Goal: Task Accomplishment & Management: Use online tool/utility

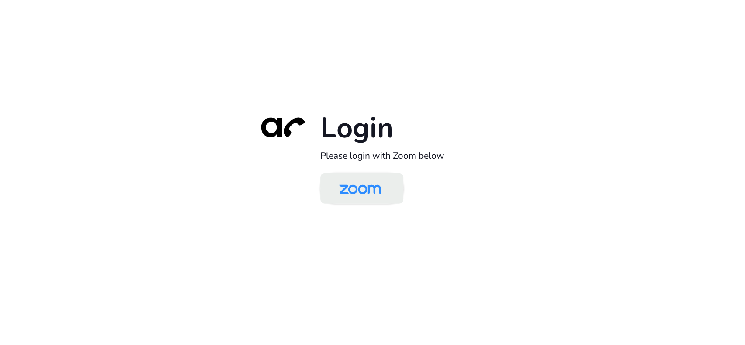
click at [362, 195] on img at bounding box center [360, 189] width 60 height 28
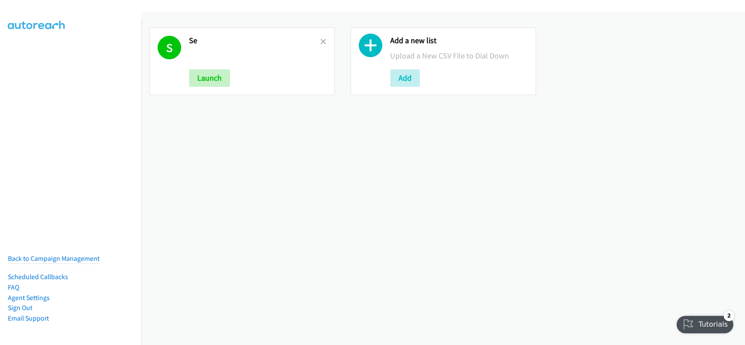
click at [320, 37] on link at bounding box center [323, 42] width 6 height 10
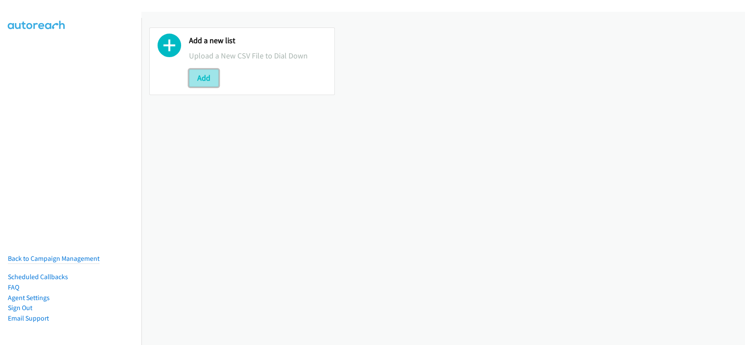
click at [199, 81] on button "Add" at bounding box center [204, 77] width 30 height 17
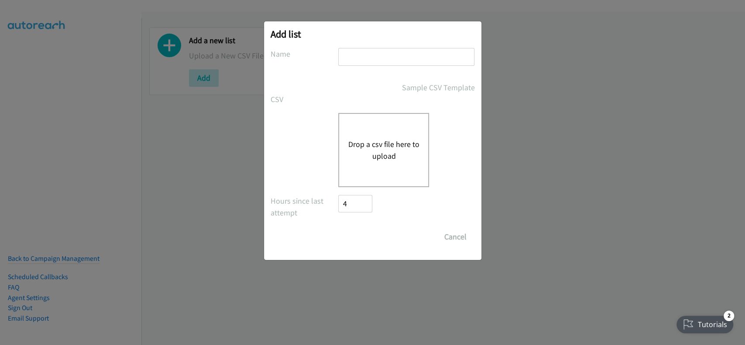
click at [376, 55] on input "text" at bounding box center [406, 57] width 136 height 18
type input "SE"
click at [371, 150] on button "Drop a csv file here to upload" at bounding box center [384, 150] width 72 height 24
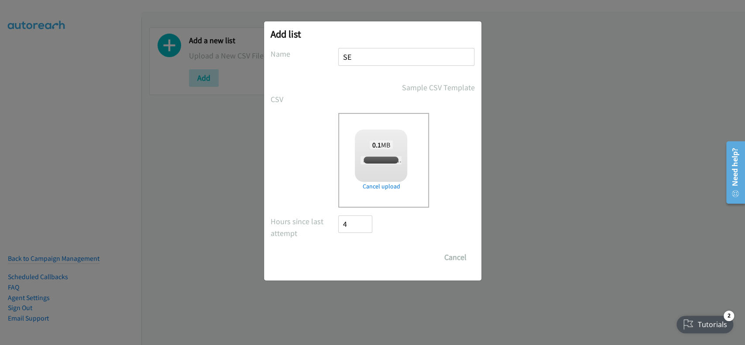
checkbox input "true"
click at [367, 257] on input "Save List" at bounding box center [362, 257] width 46 height 17
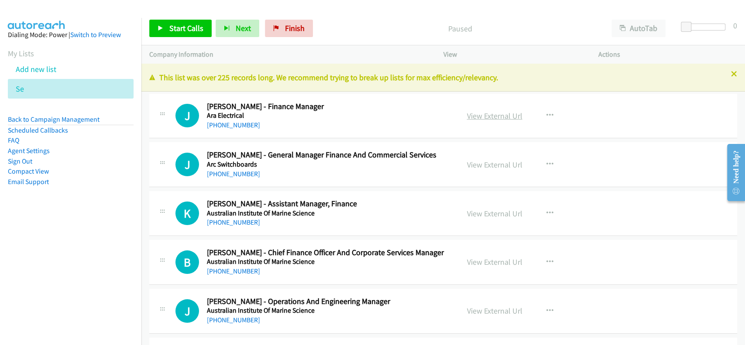
click at [492, 112] on link "View External Url" at bounding box center [494, 116] width 55 height 10
click at [220, 126] on link "[PHONE_NUMBER]" at bounding box center [233, 125] width 53 height 8
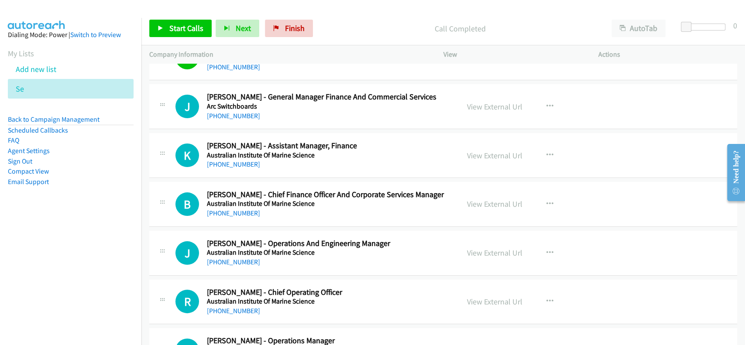
click at [468, 213] on div "View External Url View External Url Schedule/Manage Callback Start Calls Here R…" at bounding box center [540, 204] width 163 height 29
click at [478, 202] on link "View External Url" at bounding box center [494, 204] width 55 height 10
click at [246, 214] on link "[PHONE_NUMBER]" at bounding box center [233, 213] width 53 height 8
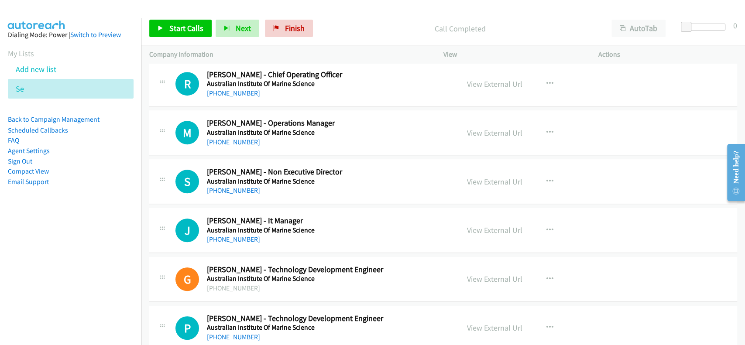
scroll to position [291, 0]
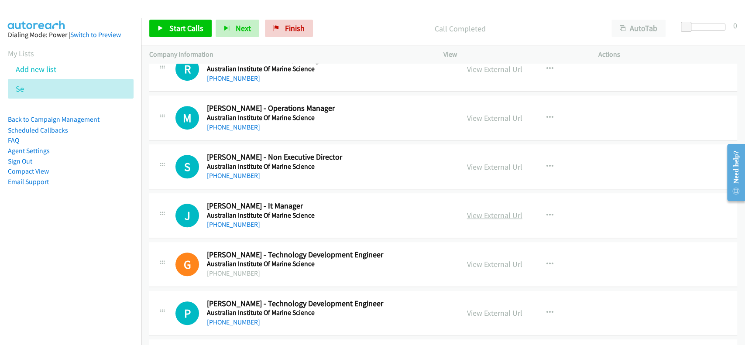
click at [486, 214] on link "View External Url" at bounding box center [494, 215] width 55 height 10
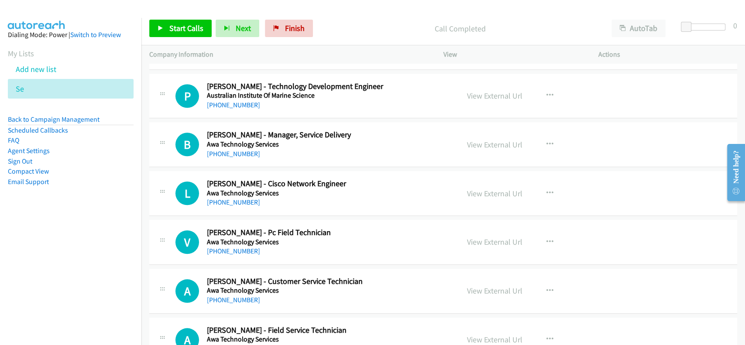
scroll to position [524, 0]
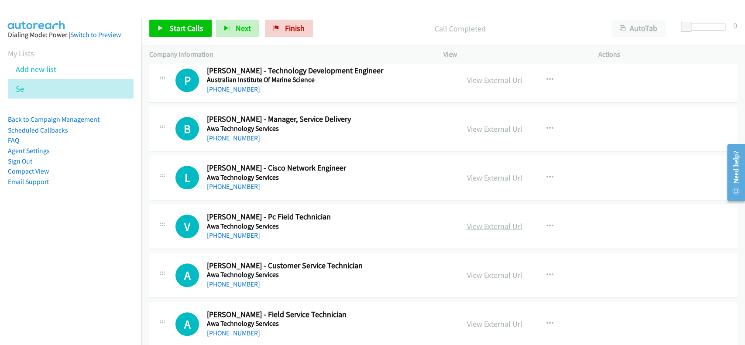
click at [483, 228] on link "View External Url" at bounding box center [494, 226] width 55 height 10
click at [229, 235] on link "[PHONE_NUMBER]" at bounding box center [233, 235] width 53 height 8
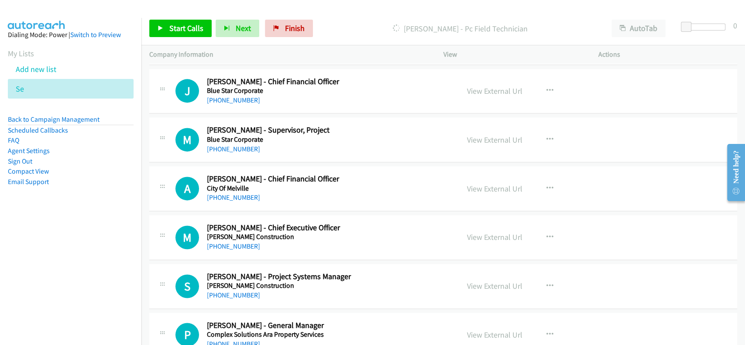
scroll to position [815, 0]
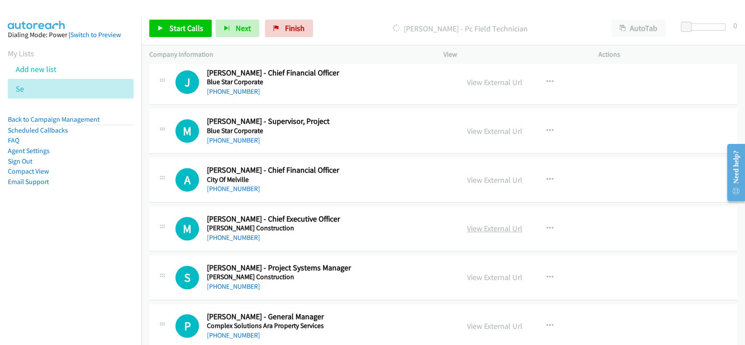
drag, startPoint x: 476, startPoint y: 226, endPoint x: 473, endPoint y: 231, distance: 6.4
click at [496, 232] on link "View External Url" at bounding box center [494, 229] width 55 height 10
click at [239, 234] on link "[PHONE_NUMBER]" at bounding box center [233, 238] width 53 height 8
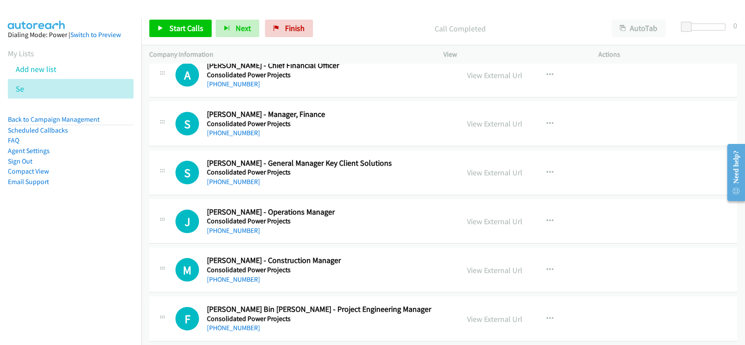
scroll to position [1222, 0]
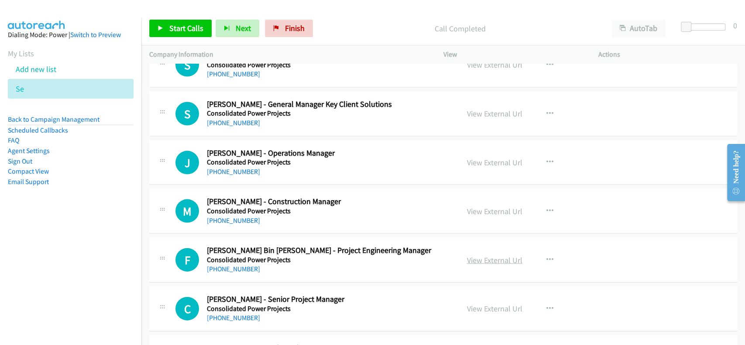
click at [498, 263] on link "View External Url" at bounding box center [494, 260] width 55 height 10
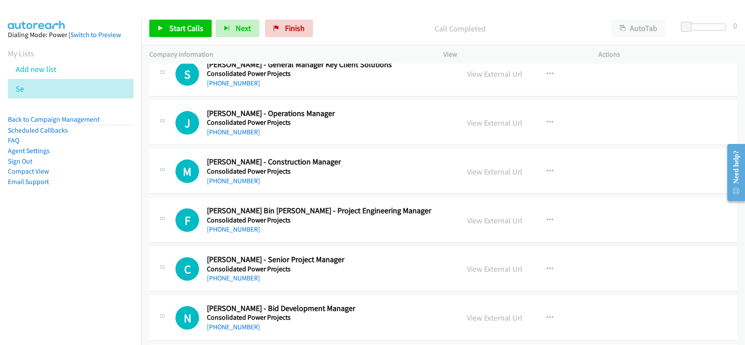
scroll to position [1280, 0]
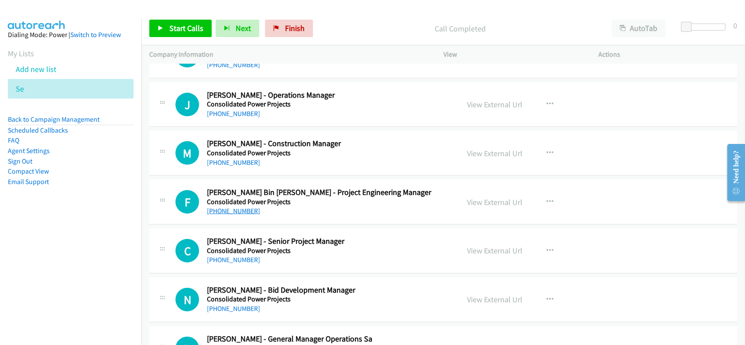
click at [223, 207] on link "[PHONE_NUMBER]" at bounding box center [233, 211] width 53 height 8
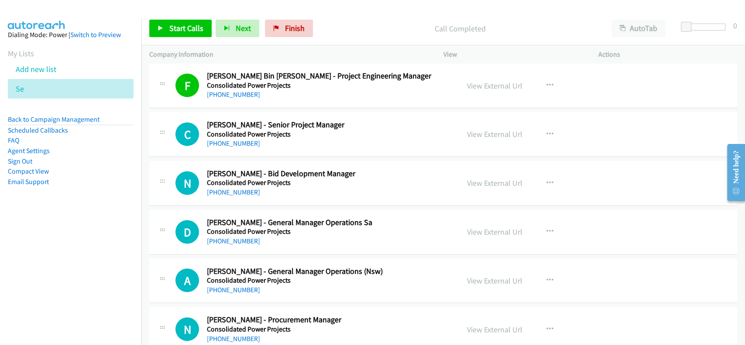
scroll to position [1455, 0]
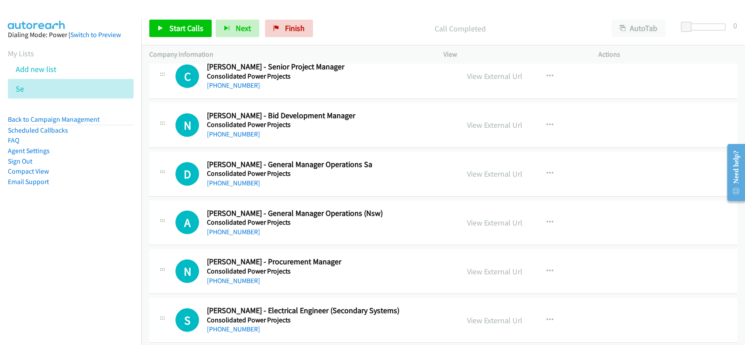
click at [482, 214] on div "View External Url View External Url Schedule/Manage Callback Start Calls Here R…" at bounding box center [540, 223] width 163 height 29
drag, startPoint x: 484, startPoint y: 219, endPoint x: 479, endPoint y: 221, distance: 4.9
click at [510, 225] on link "View External Url" at bounding box center [494, 223] width 55 height 10
click at [221, 230] on link "[PHONE_NUMBER]" at bounding box center [233, 232] width 53 height 8
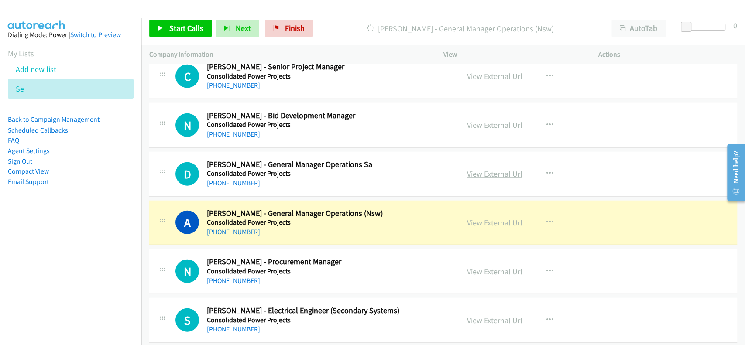
click at [502, 172] on link "View External Url" at bounding box center [494, 174] width 55 height 10
click at [490, 271] on link "View External Url" at bounding box center [494, 272] width 55 height 10
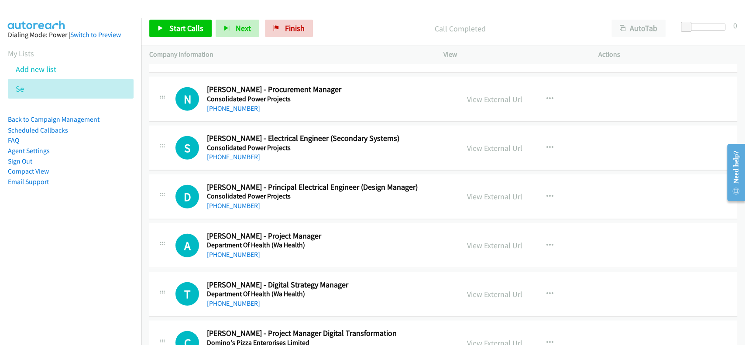
scroll to position [1630, 0]
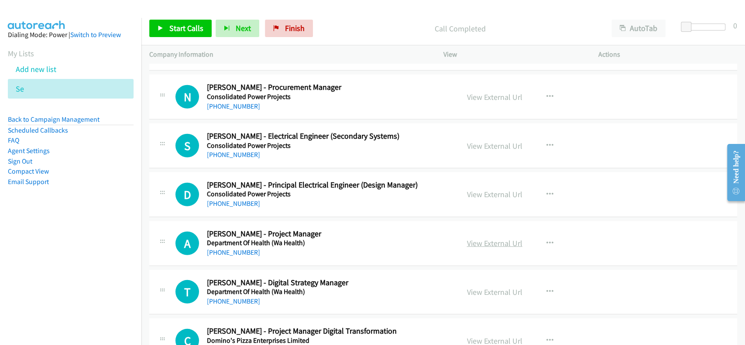
click at [484, 242] on link "View External Url" at bounding box center [494, 243] width 55 height 10
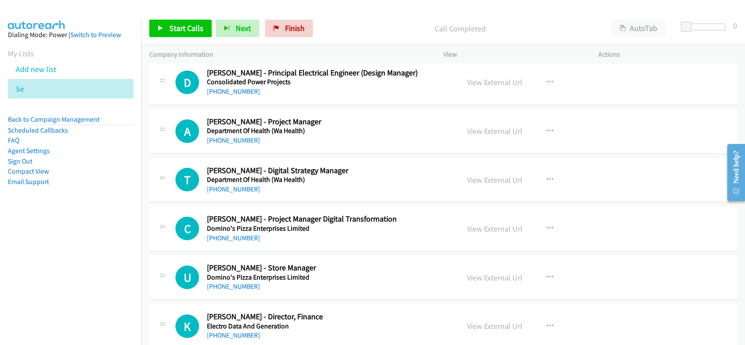
scroll to position [1746, 0]
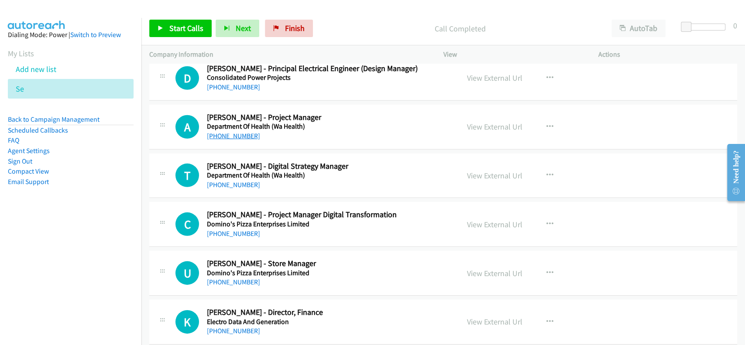
click at [220, 134] on link "[PHONE_NUMBER]" at bounding box center [233, 136] width 53 height 8
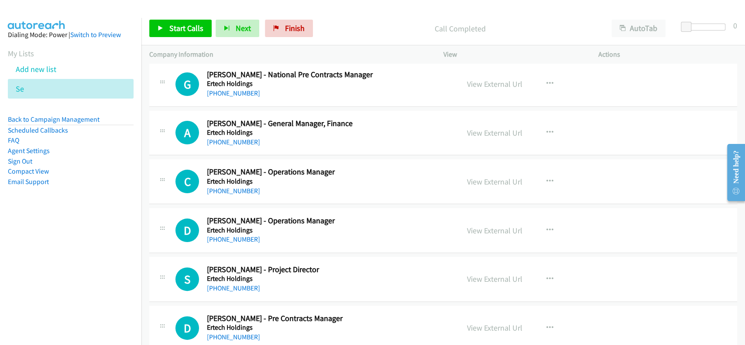
scroll to position [2328, 0]
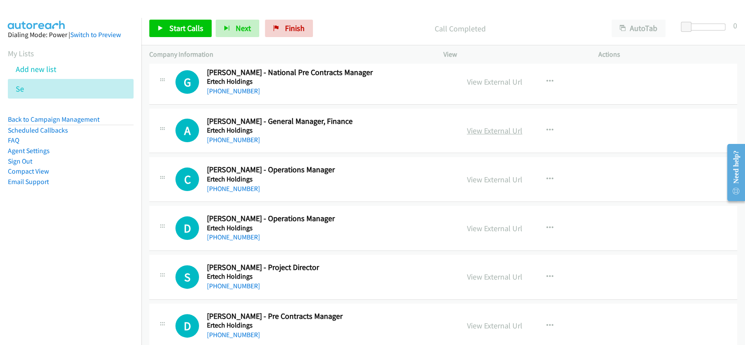
click at [482, 126] on link "View External Url" at bounding box center [494, 131] width 55 height 10
click at [231, 137] on link "[PHONE_NUMBER]" at bounding box center [233, 140] width 53 height 8
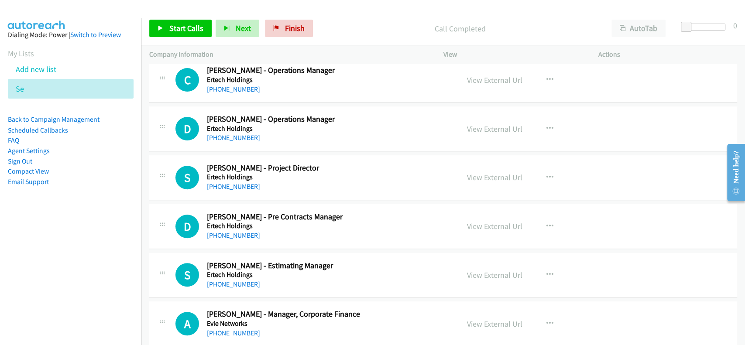
scroll to position [2445, 0]
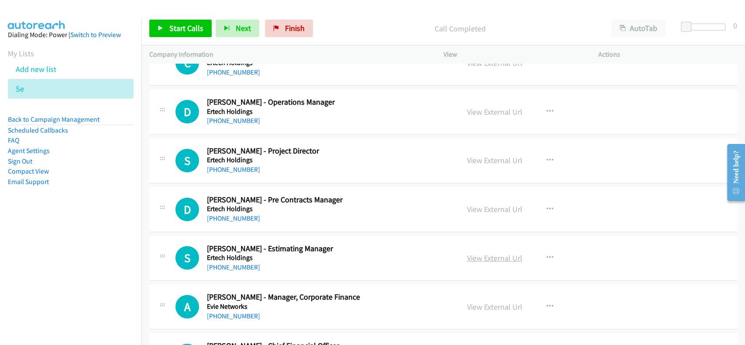
click at [489, 254] on link "View External Url" at bounding box center [494, 258] width 55 height 10
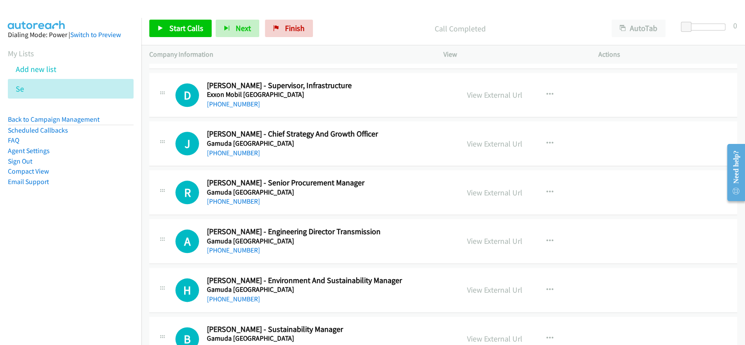
scroll to position [2910, 0]
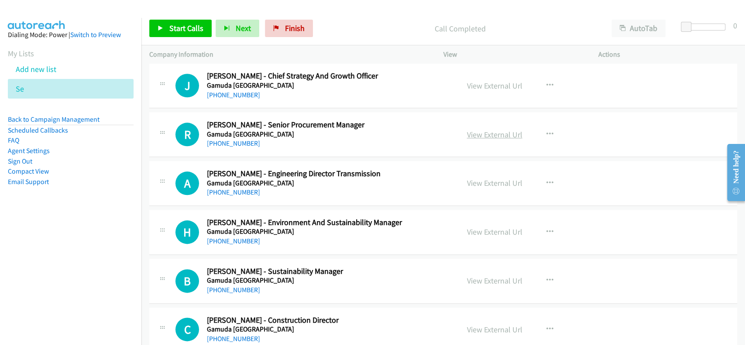
click at [482, 130] on link "View External Url" at bounding box center [494, 135] width 55 height 10
click at [230, 139] on link "[PHONE_NUMBER]" at bounding box center [233, 143] width 53 height 8
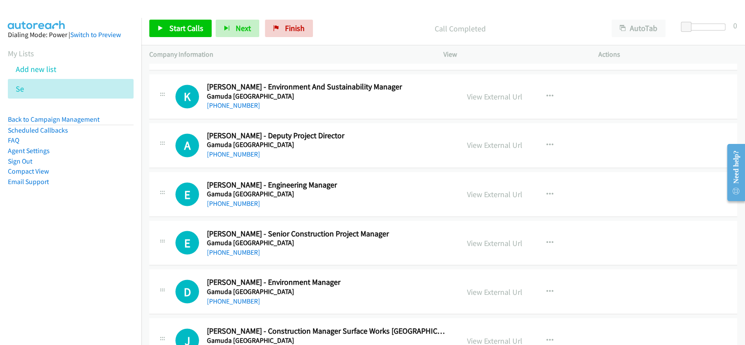
scroll to position [3259, 0]
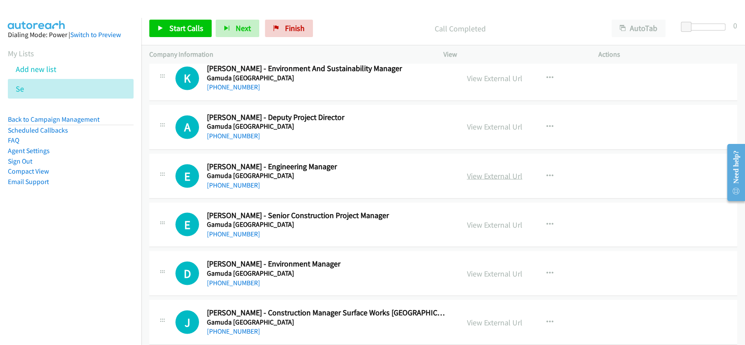
click at [472, 171] on link "View External Url" at bounding box center [494, 176] width 55 height 10
click at [228, 184] on link "[PHONE_NUMBER]" at bounding box center [233, 185] width 53 height 8
click at [486, 219] on div "View External Url" at bounding box center [494, 225] width 55 height 12
click at [486, 220] on link "View External Url" at bounding box center [494, 225] width 55 height 10
click at [216, 224] on h5 "Gamuda [GEOGRAPHIC_DATA]" at bounding box center [327, 224] width 240 height 9
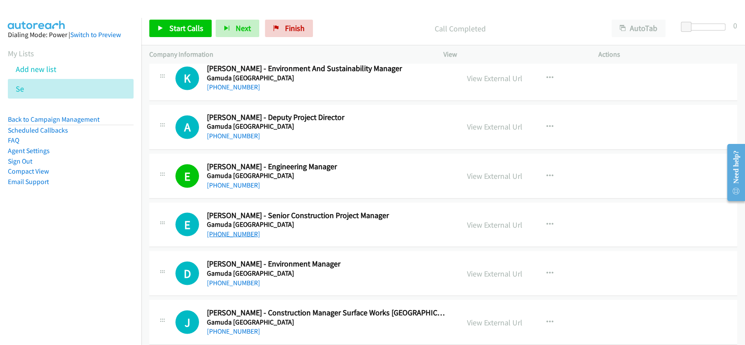
click at [217, 230] on link "[PHONE_NUMBER]" at bounding box center [233, 234] width 53 height 8
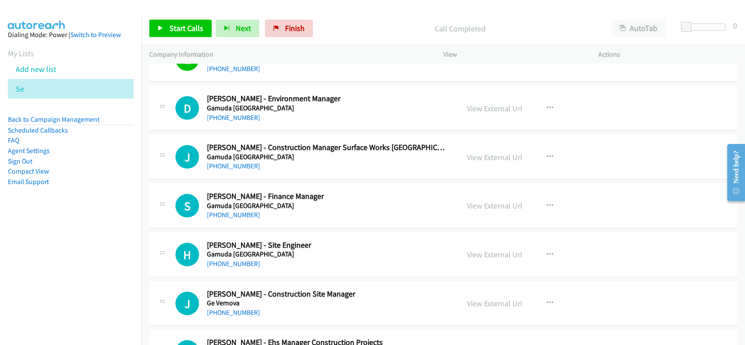
scroll to position [3434, 0]
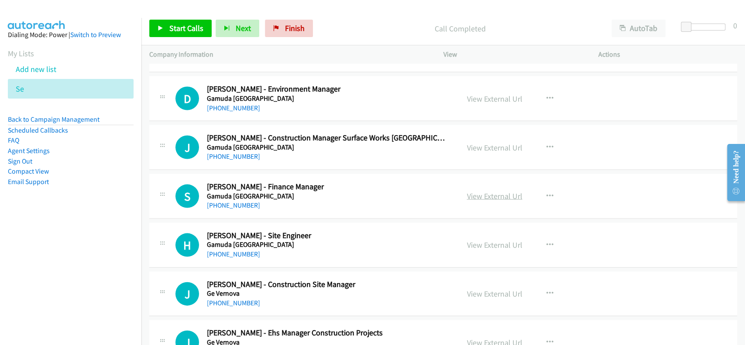
click at [482, 192] on link "View External Url" at bounding box center [494, 196] width 55 height 10
click at [231, 203] on link "[PHONE_NUMBER]" at bounding box center [233, 205] width 53 height 8
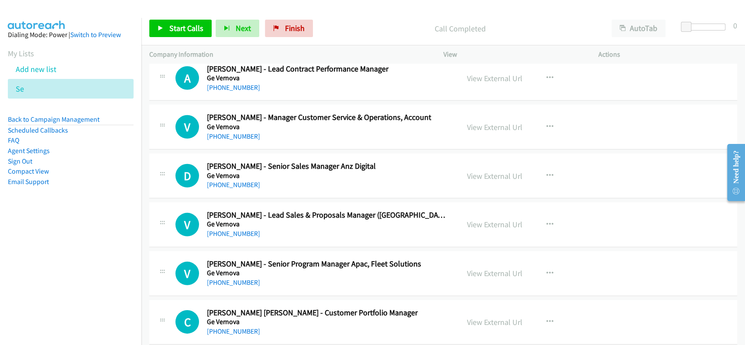
scroll to position [3958, 0]
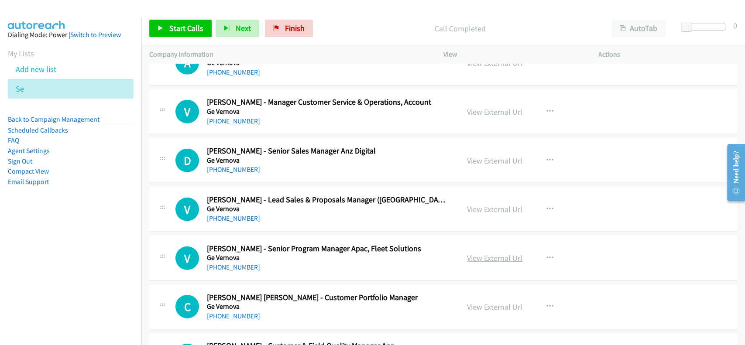
click at [477, 256] on link "View External Url" at bounding box center [494, 258] width 55 height 10
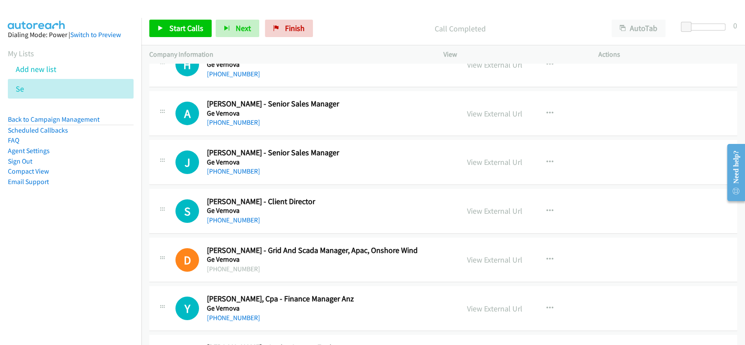
scroll to position [4307, 0]
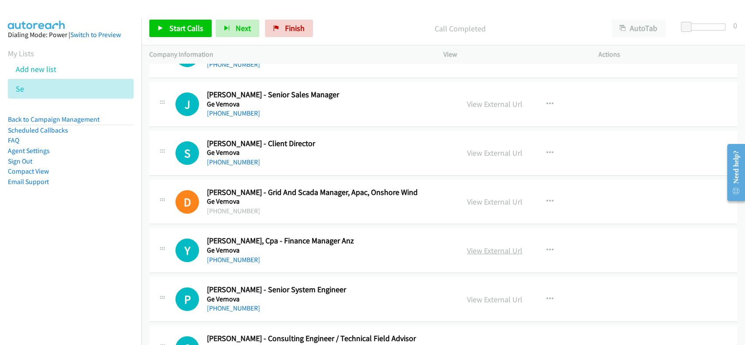
click at [475, 246] on link "View External Url" at bounding box center [494, 251] width 55 height 10
click at [235, 256] on link "[PHONE_NUMBER]" at bounding box center [233, 260] width 53 height 8
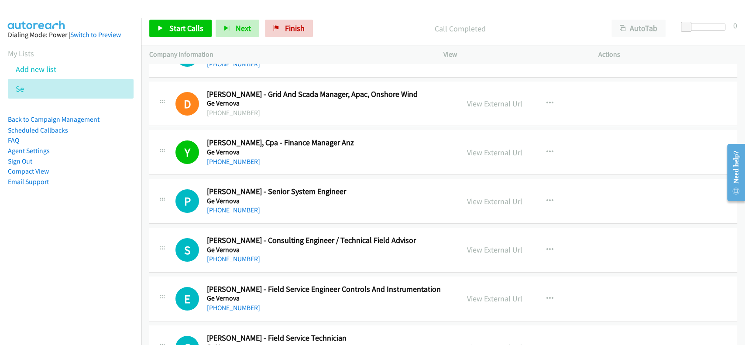
scroll to position [4424, 0]
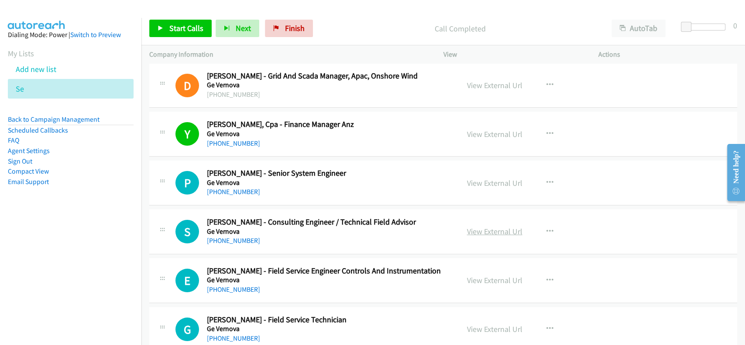
click at [482, 227] on link "View External Url" at bounding box center [494, 232] width 55 height 10
click at [226, 237] on link "[PHONE_NUMBER]" at bounding box center [233, 241] width 53 height 8
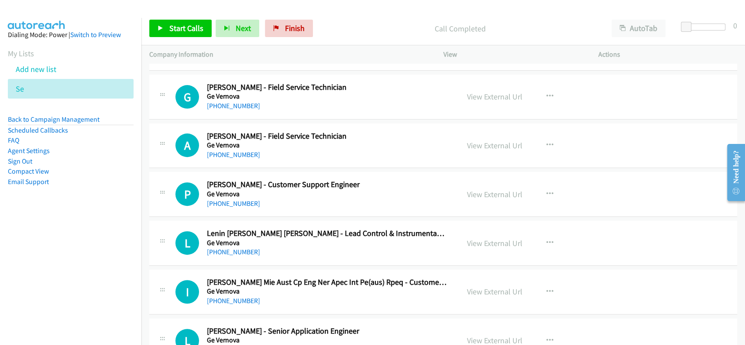
scroll to position [4715, 0]
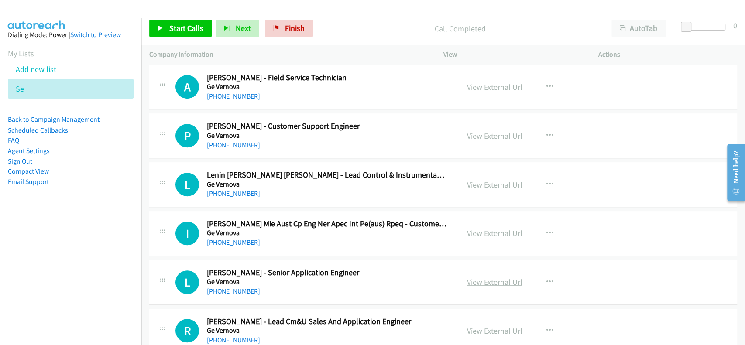
click at [504, 277] on link "View External Url" at bounding box center [494, 282] width 55 height 10
click at [227, 287] on link "[PHONE_NUMBER]" at bounding box center [233, 291] width 53 height 8
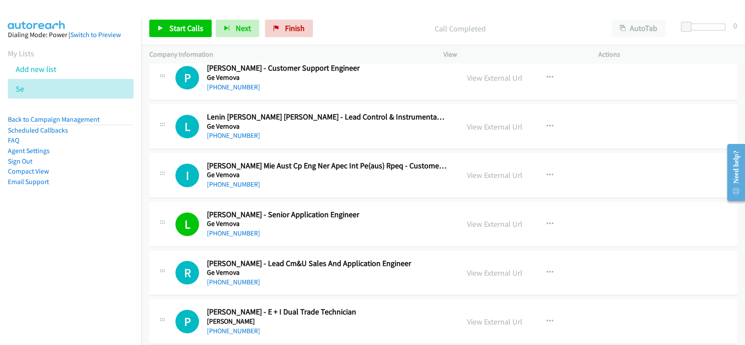
scroll to position [4831, 0]
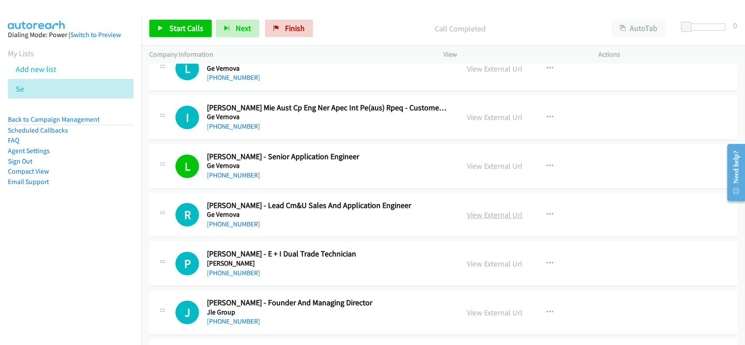
click at [482, 211] on link "View External Url" at bounding box center [494, 215] width 55 height 10
click at [235, 222] on link "[PHONE_NUMBER]" at bounding box center [233, 224] width 53 height 8
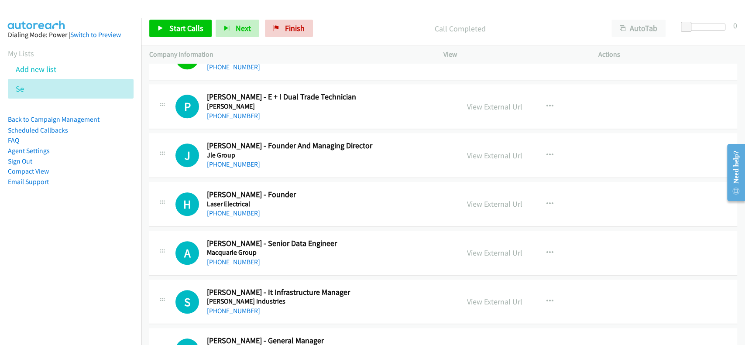
scroll to position [5006, 0]
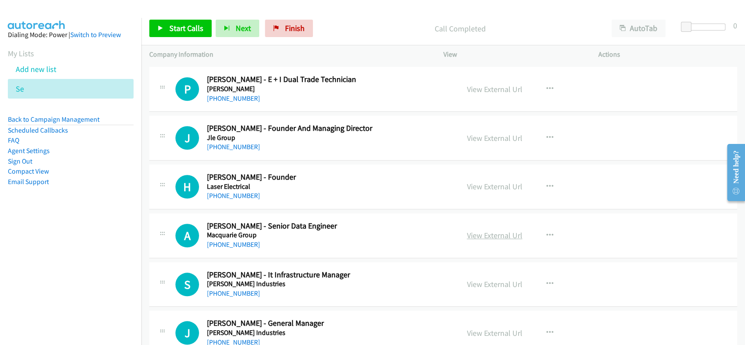
click at [490, 234] on link "View External Url" at bounding box center [494, 236] width 55 height 10
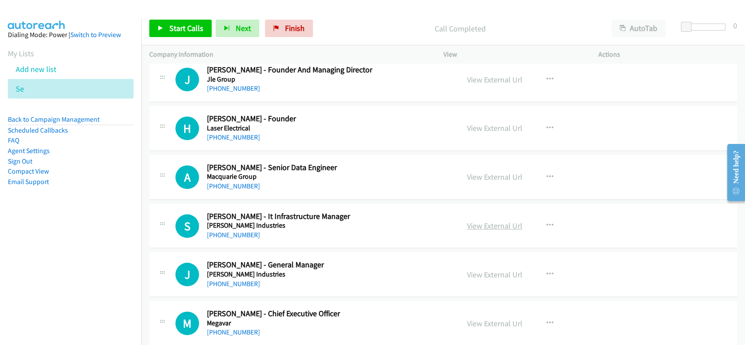
click at [504, 222] on link "View External Url" at bounding box center [494, 226] width 55 height 10
click at [227, 231] on link "[PHONE_NUMBER]" at bounding box center [233, 235] width 53 height 8
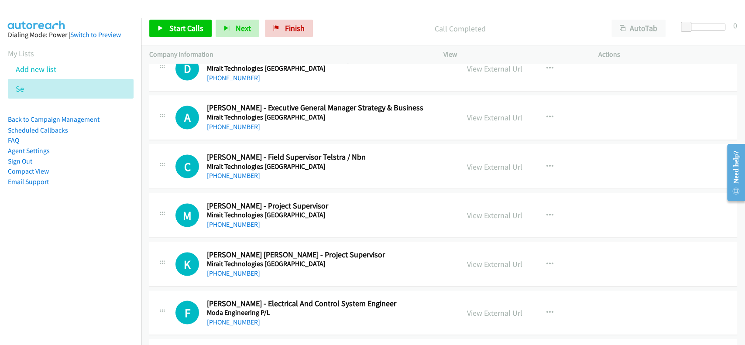
scroll to position [5530, 0]
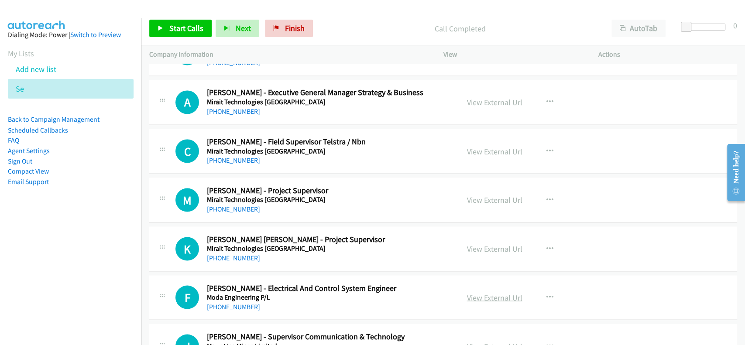
click at [493, 293] on link "View External Url" at bounding box center [494, 298] width 55 height 10
click at [227, 303] on link "[PHONE_NUMBER]" at bounding box center [233, 307] width 53 height 8
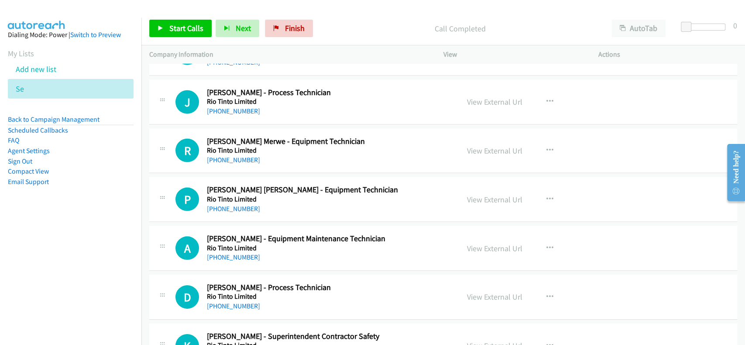
scroll to position [6228, 0]
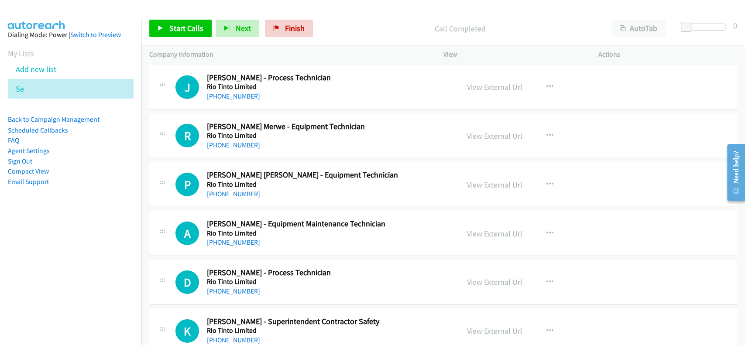
click at [470, 229] on link "View External Url" at bounding box center [494, 234] width 55 height 10
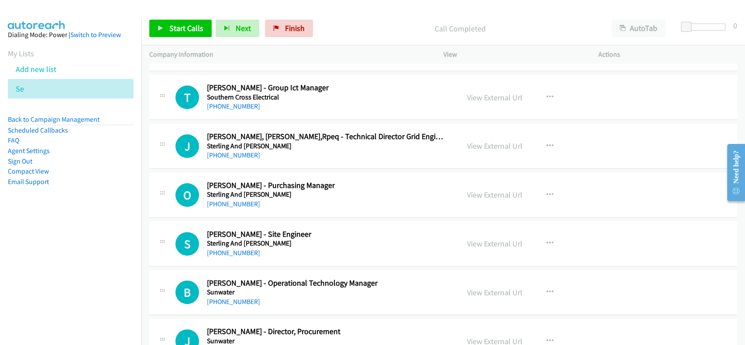
scroll to position [6869, 0]
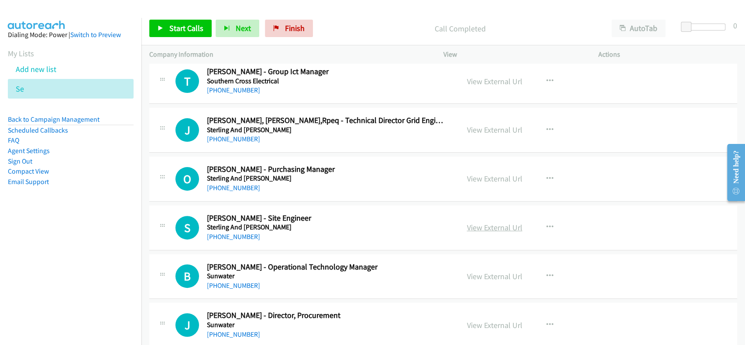
click at [485, 223] on link "View External Url" at bounding box center [494, 228] width 55 height 10
click at [224, 233] on link "[PHONE_NUMBER]" at bounding box center [233, 237] width 53 height 8
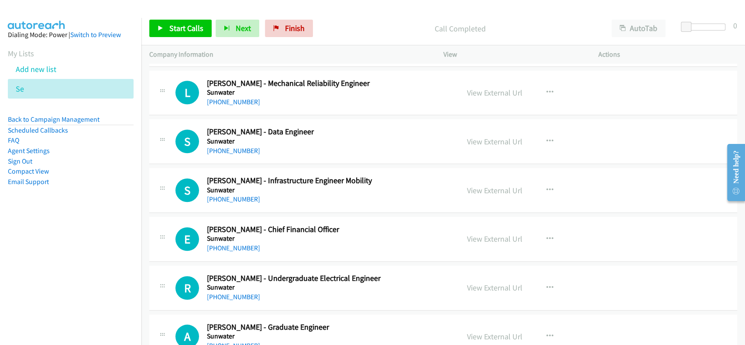
scroll to position [9430, 0]
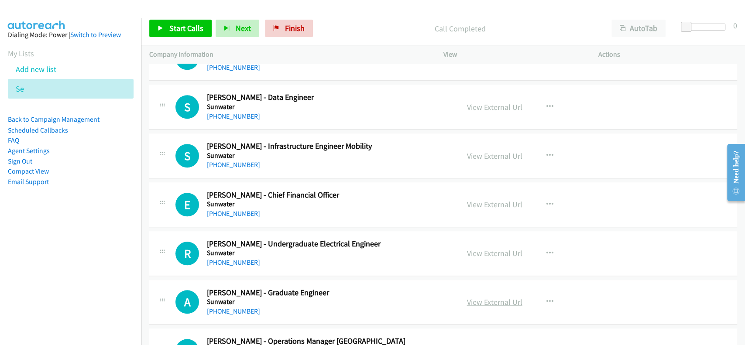
click at [485, 297] on link "View External Url" at bounding box center [494, 302] width 55 height 10
click at [220, 307] on link "[PHONE_NUMBER]" at bounding box center [233, 311] width 53 height 8
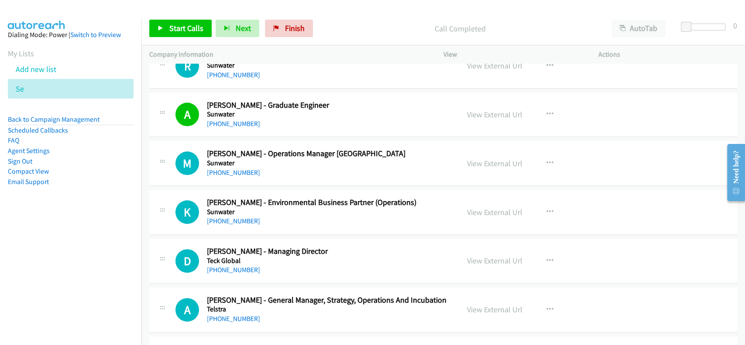
scroll to position [9663, 0]
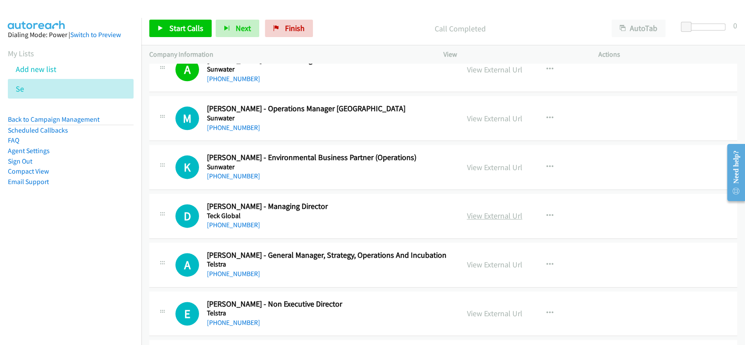
click at [492, 211] on link "View External Url" at bounding box center [494, 216] width 55 height 10
click at [239, 221] on link "[PHONE_NUMBER]" at bounding box center [233, 225] width 53 height 8
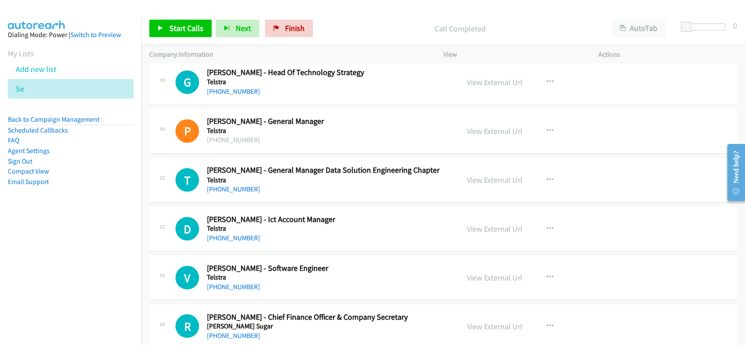
scroll to position [9954, 0]
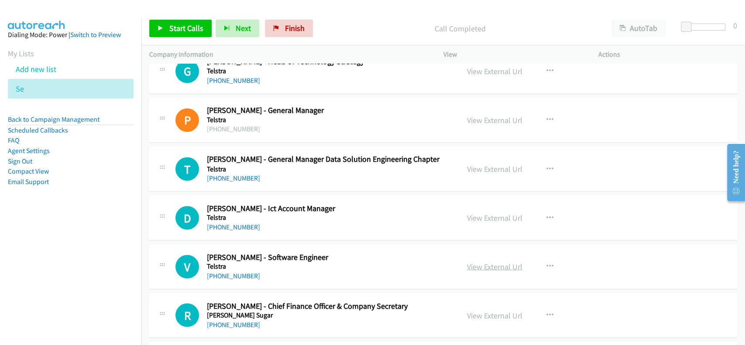
click at [493, 262] on link "View External Url" at bounding box center [494, 267] width 55 height 10
click at [221, 272] on link "[PHONE_NUMBER]" at bounding box center [233, 276] width 53 height 8
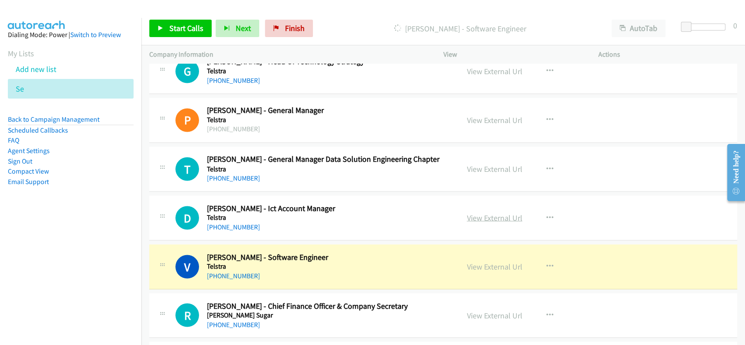
click at [478, 213] on link "View External Url" at bounding box center [494, 218] width 55 height 10
click at [499, 164] on link "View External Url" at bounding box center [494, 169] width 55 height 10
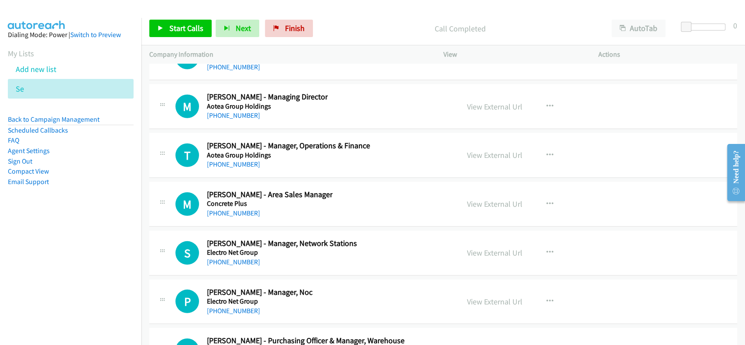
scroll to position [24043, 0]
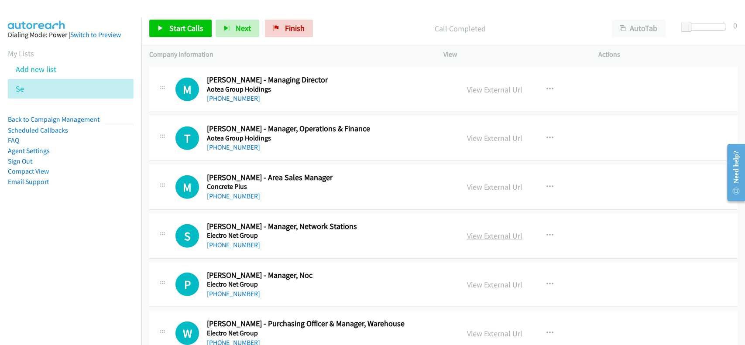
click at [478, 231] on link "View External Url" at bounding box center [494, 236] width 55 height 10
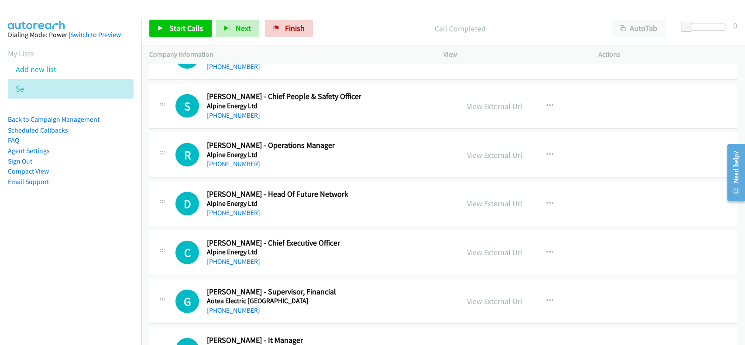
scroll to position [23694, 0]
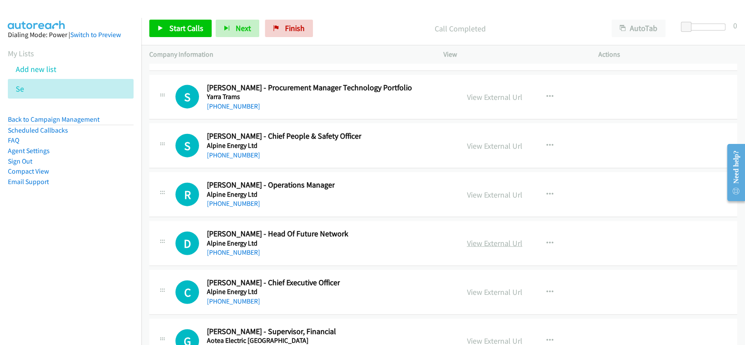
click at [482, 238] on link "View External Url" at bounding box center [494, 243] width 55 height 10
click at [234, 248] on link "[PHONE_NUMBER]" at bounding box center [233, 252] width 53 height 8
click at [494, 238] on link "View External Url" at bounding box center [494, 243] width 55 height 10
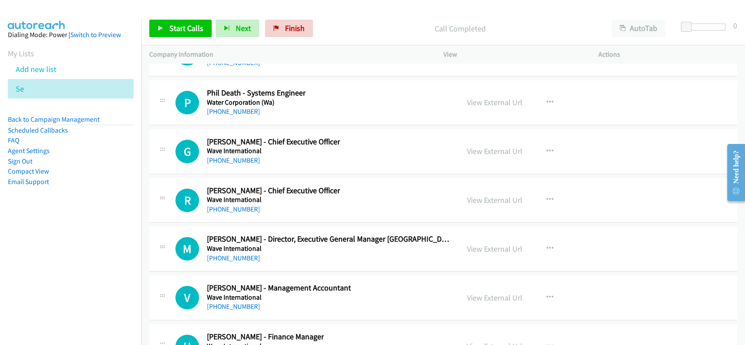
scroll to position [22995, 0]
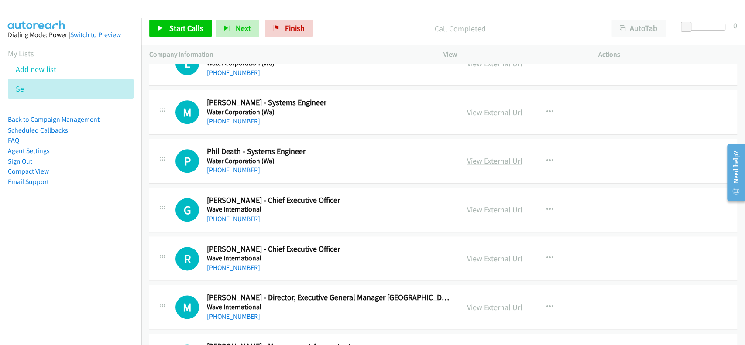
click at [488, 156] on link "View External Url" at bounding box center [494, 161] width 55 height 10
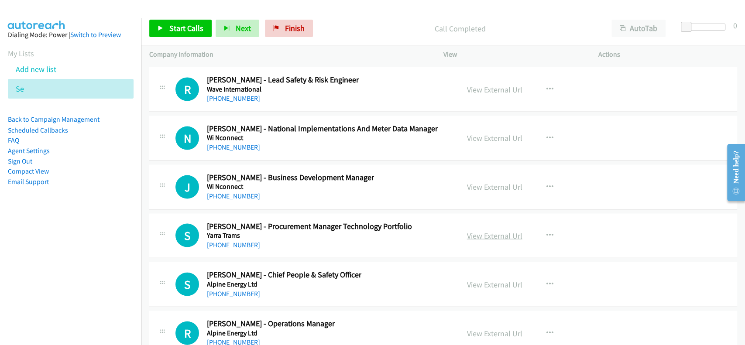
scroll to position [23578, 0]
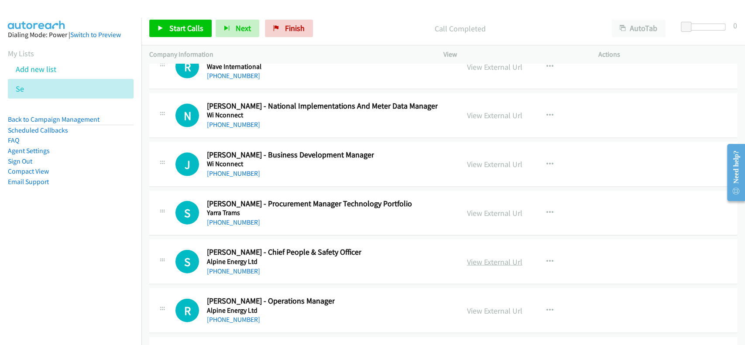
click at [490, 257] on link "View External Url" at bounding box center [494, 262] width 55 height 10
click at [500, 208] on link "View External Url" at bounding box center [494, 213] width 55 height 10
